Goal: Transaction & Acquisition: Purchase product/service

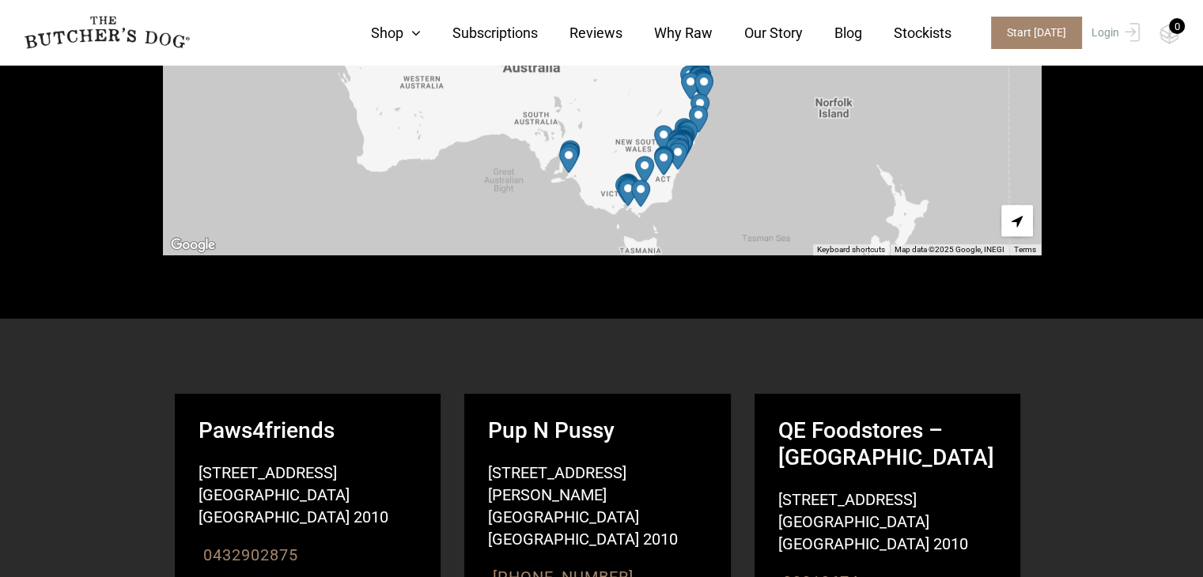
scroll to position [337, 0]
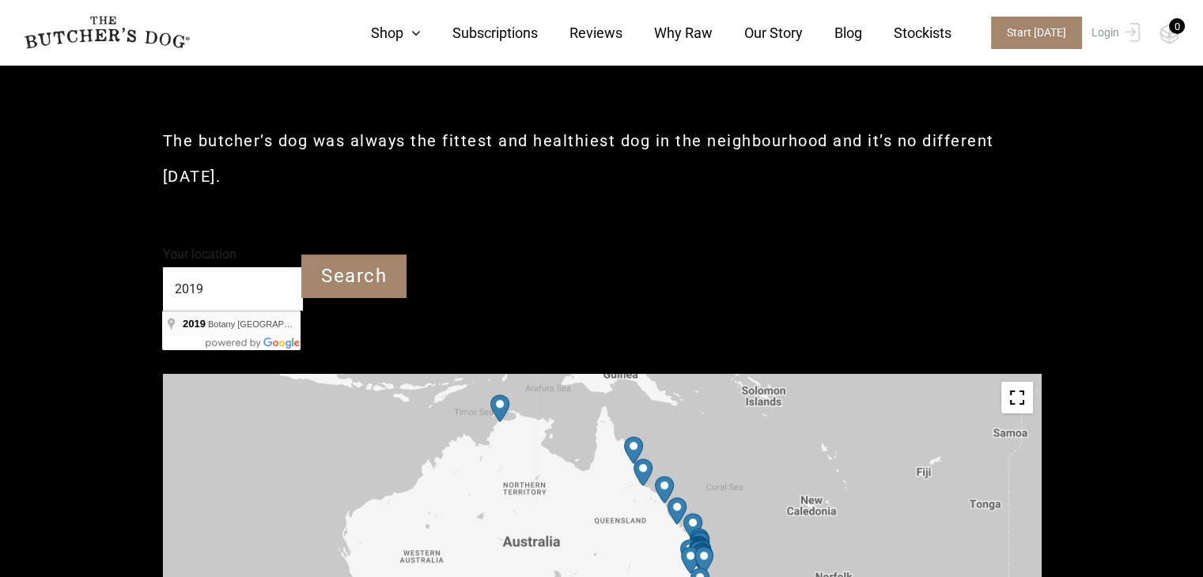
type input "Botany NSW 2019"
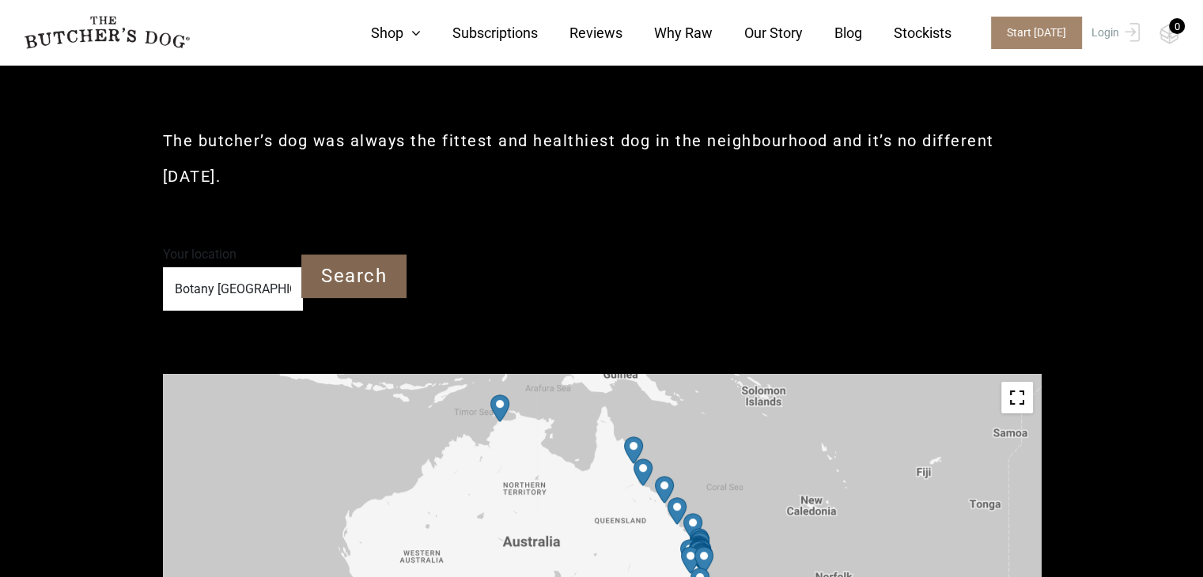
click at [358, 282] on input "Search" at bounding box center [353, 277] width 105 height 44
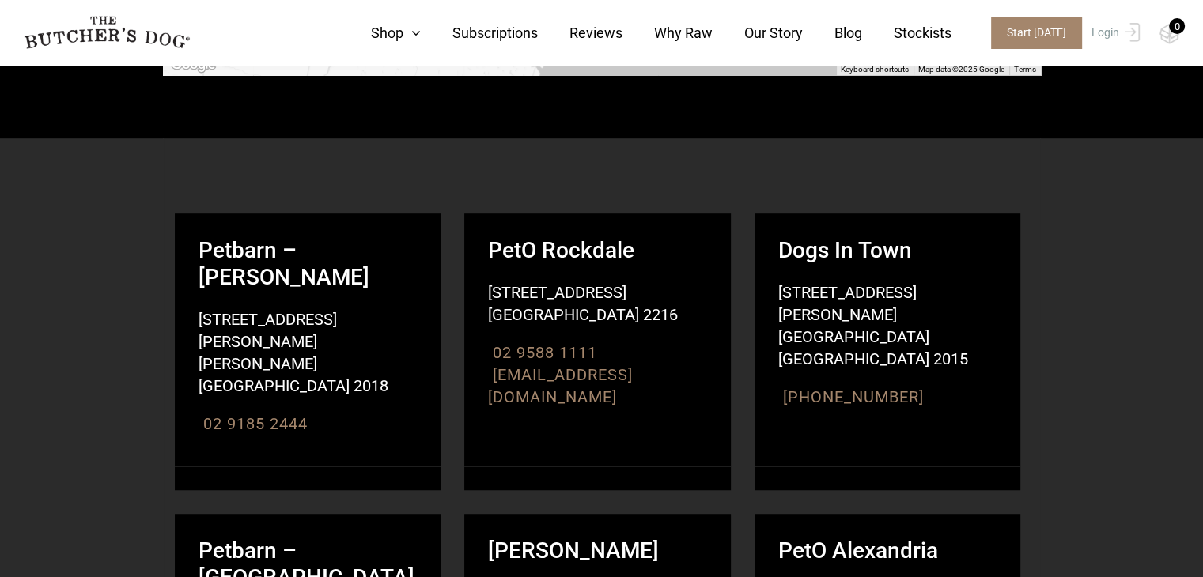
scroll to position [970, 0]
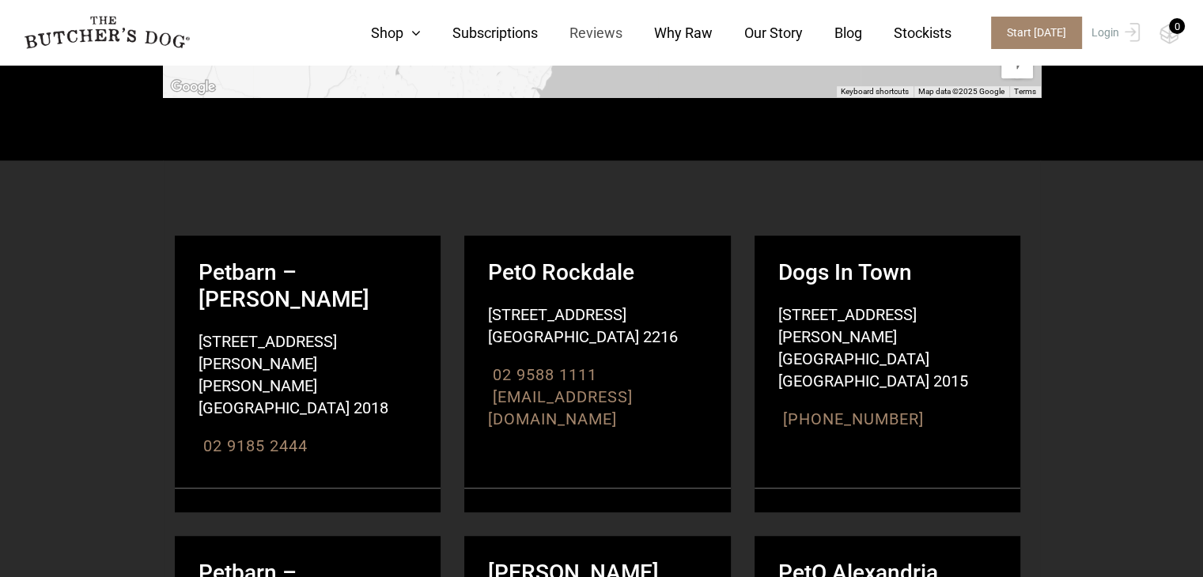
click at [618, 25] on link "Reviews" at bounding box center [580, 32] width 85 height 21
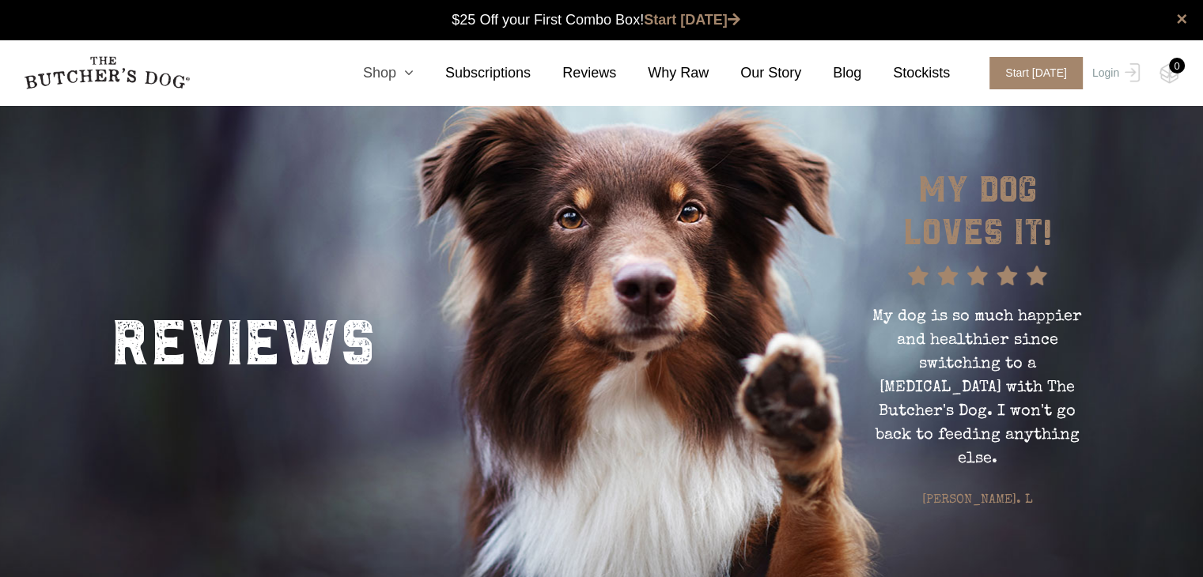
click at [407, 77] on link "Shop" at bounding box center [372, 72] width 82 height 21
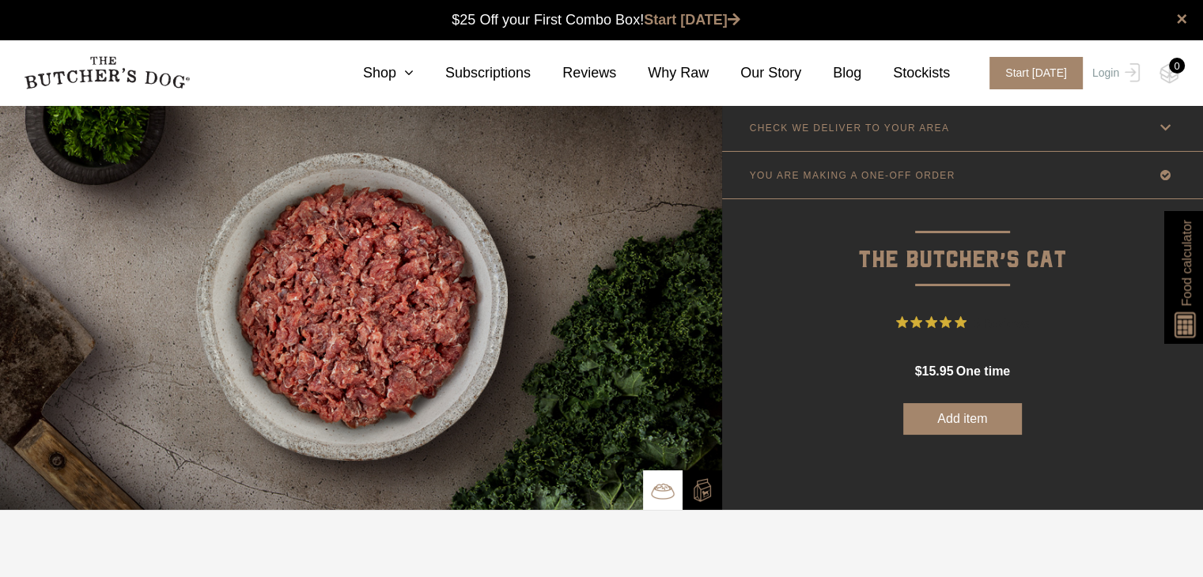
click at [941, 131] on link "CHECK WE DELIVER TO YOUR AREA" at bounding box center [962, 127] width 481 height 47
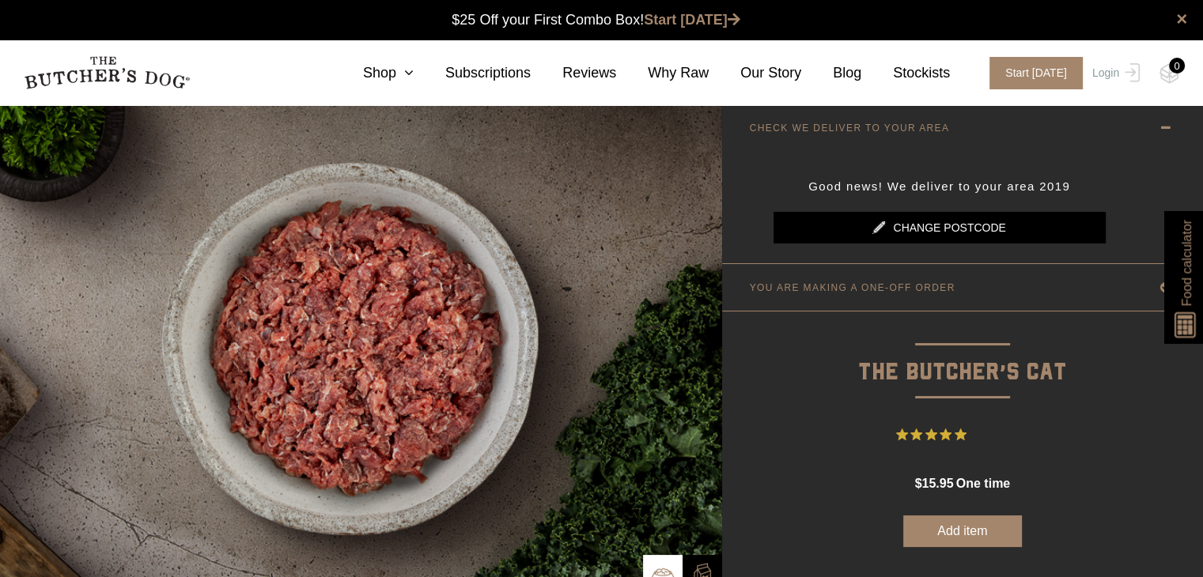
click at [943, 227] on link "Change postcode" at bounding box center [940, 228] width 332 height 32
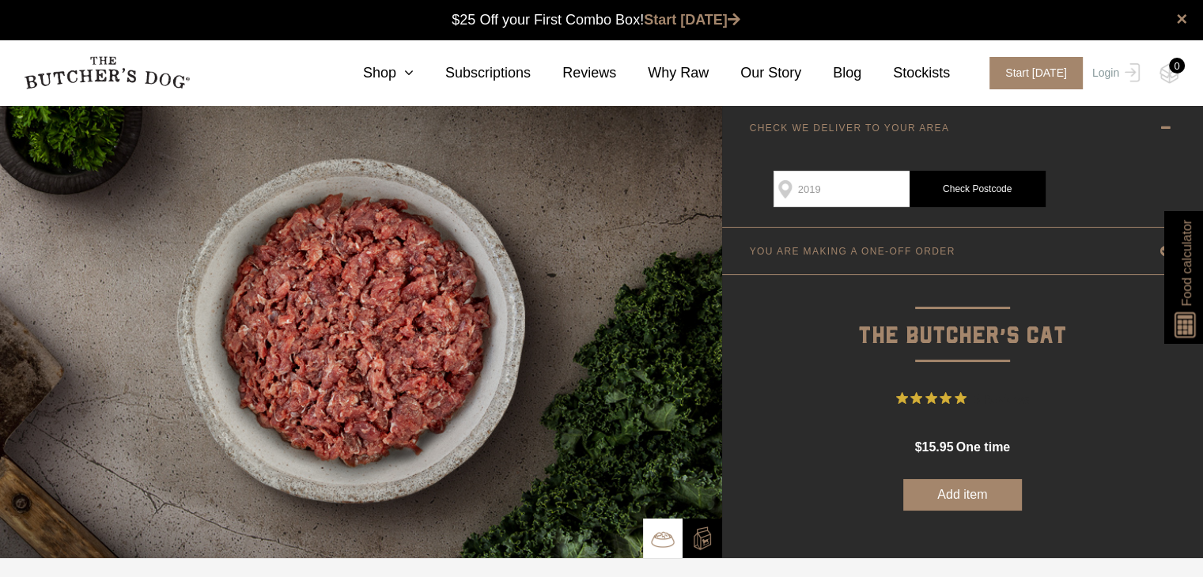
click at [971, 184] on link "Check Postcode" at bounding box center [978, 189] width 136 height 36
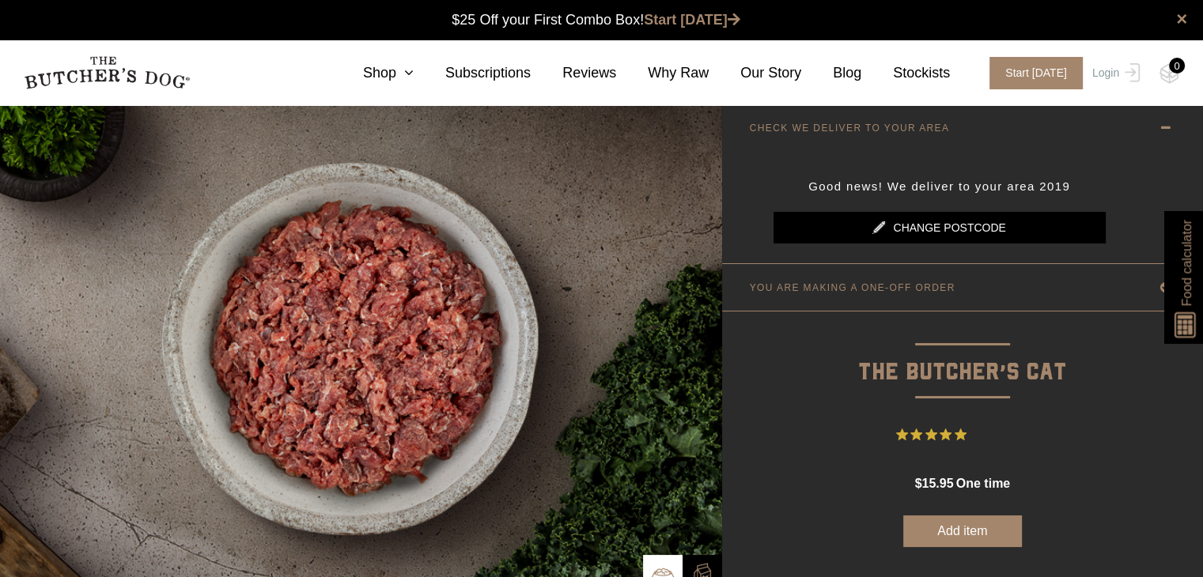
click at [892, 286] on p "YOU ARE MAKING A ONE-OFF ORDER" at bounding box center [853, 287] width 206 height 11
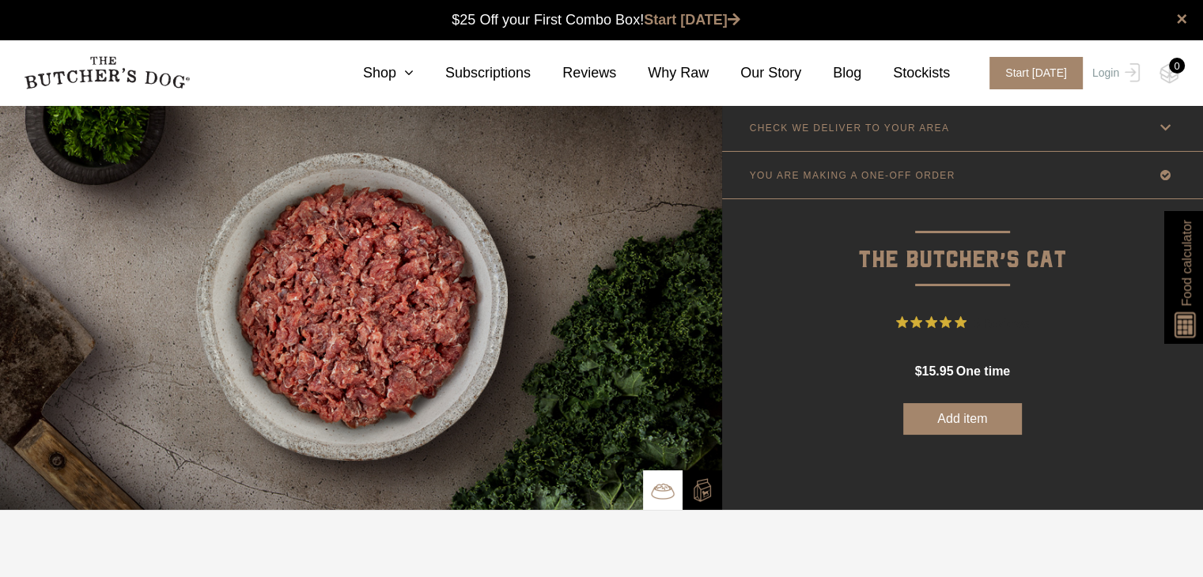
click at [952, 415] on button "Add item" at bounding box center [962, 419] width 119 height 32
click at [1180, 64] on div "1" at bounding box center [1177, 66] width 16 height 16
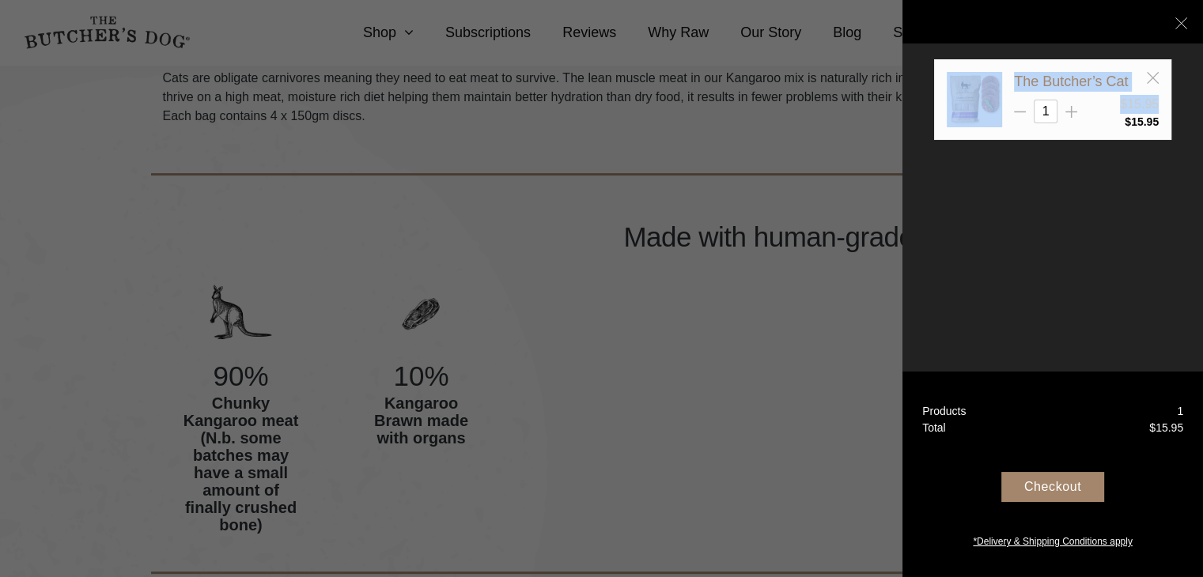
click at [1059, 482] on div "Checkout" at bounding box center [1053, 487] width 103 height 30
